Goal: Find contact information: Find contact information

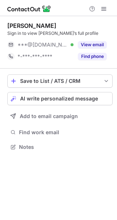
scroll to position [142, 117]
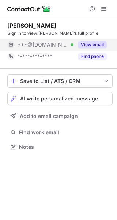
click at [88, 41] on button "View email" at bounding box center [92, 44] width 29 height 7
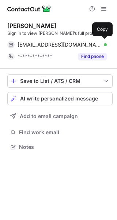
click at [88, 41] on div "[EMAIL_ADDRESS][DOMAIN_NAME] Verified Copy" at bounding box center [57, 45] width 100 height 12
